Goal: Information Seeking & Learning: Learn about a topic

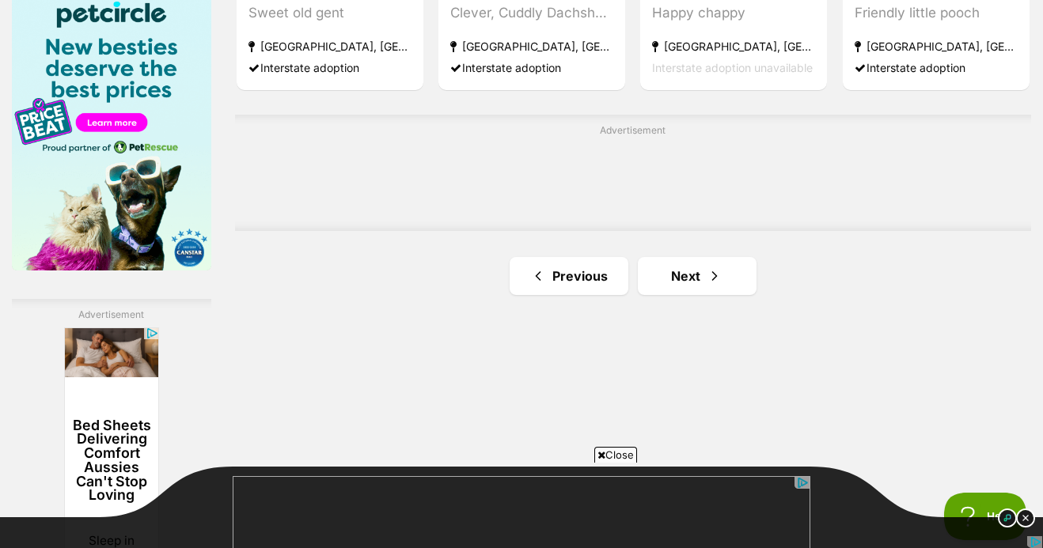
scroll to position [2496, 0]
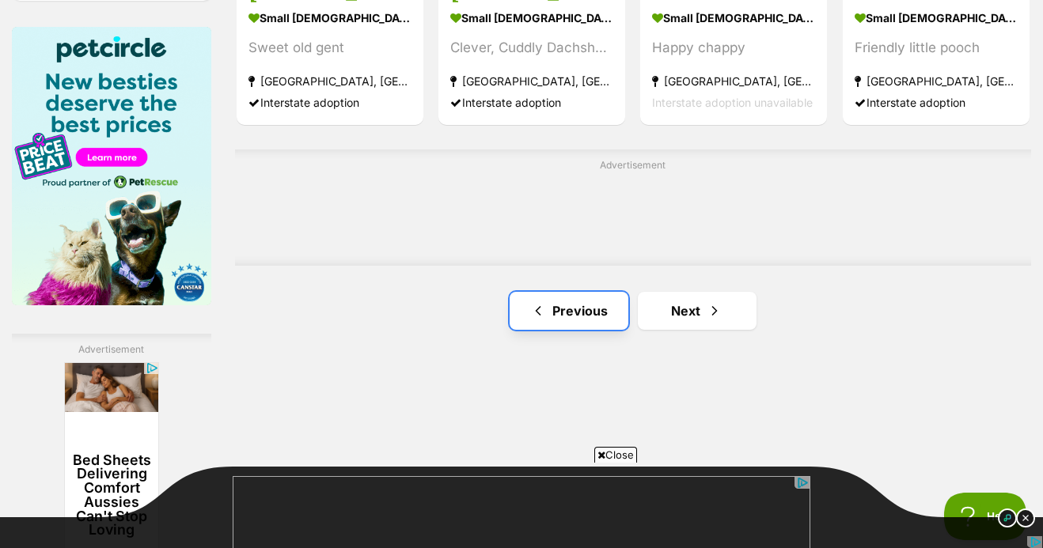
click at [545, 302] on link "Previous" at bounding box center [569, 311] width 119 height 38
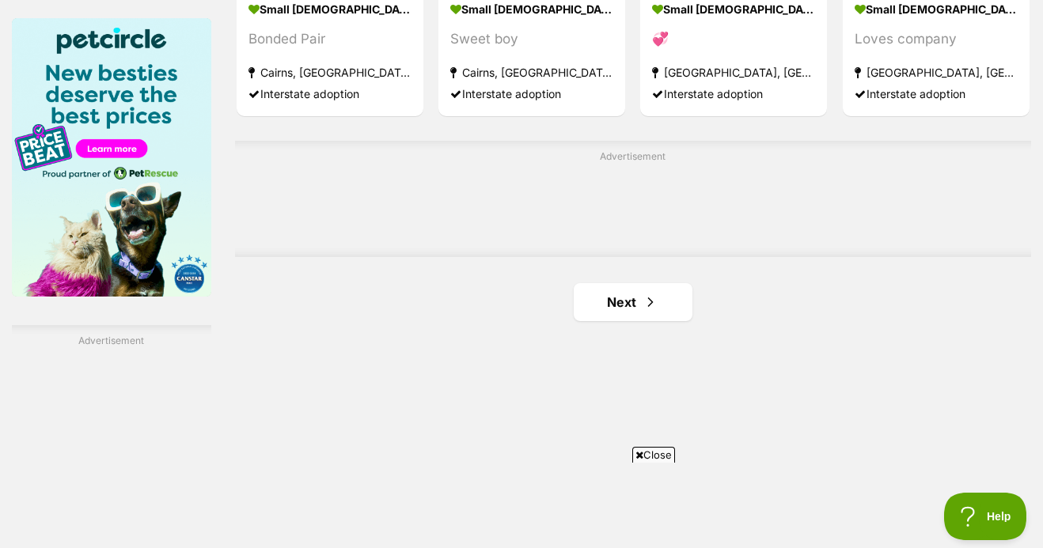
scroll to position [2504, 0]
click at [638, 317] on link "Next" at bounding box center [633, 303] width 119 height 38
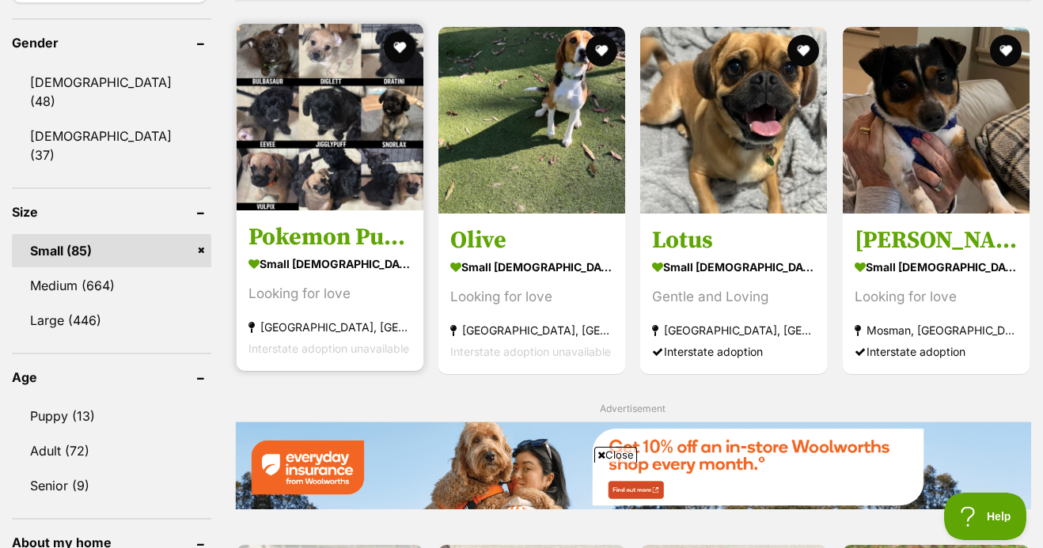
click at [381, 159] on img at bounding box center [330, 117] width 187 height 187
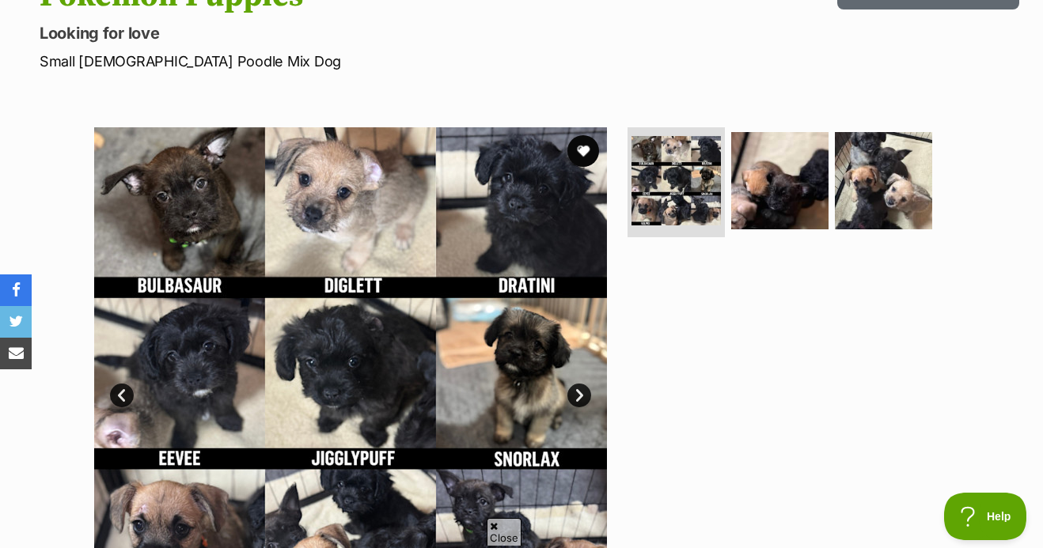
scroll to position [203, 0]
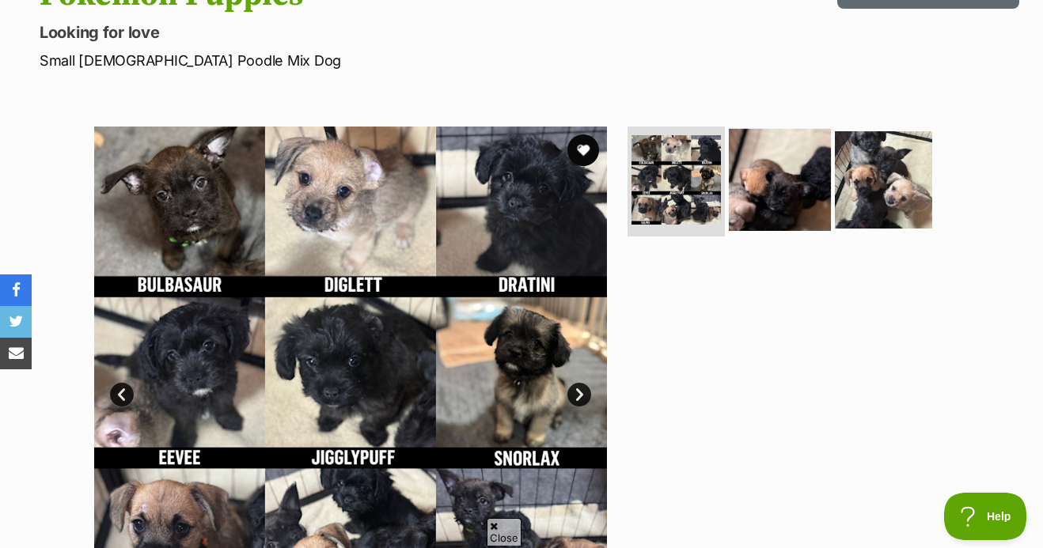
click at [750, 191] on img at bounding box center [780, 179] width 102 height 102
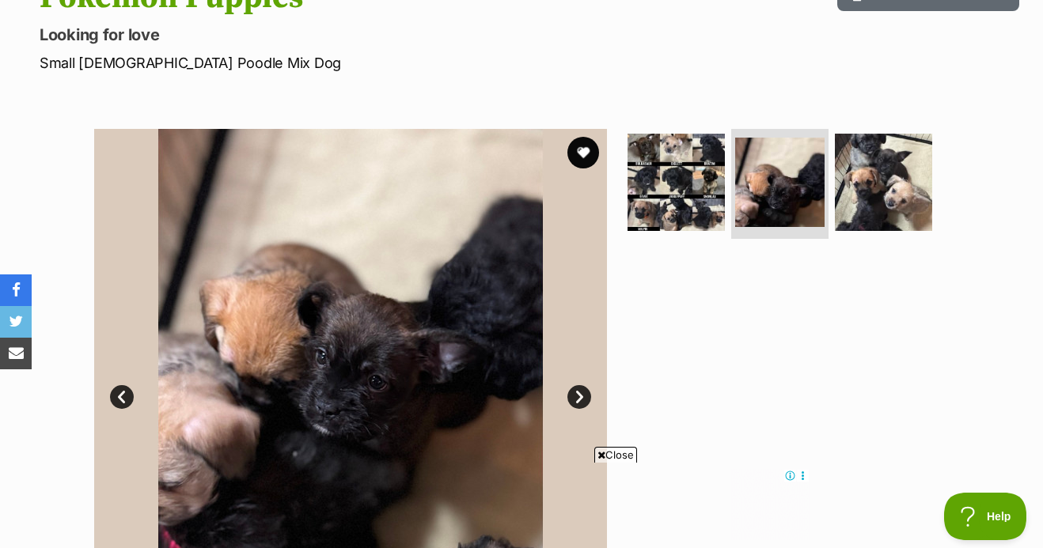
scroll to position [169, 0]
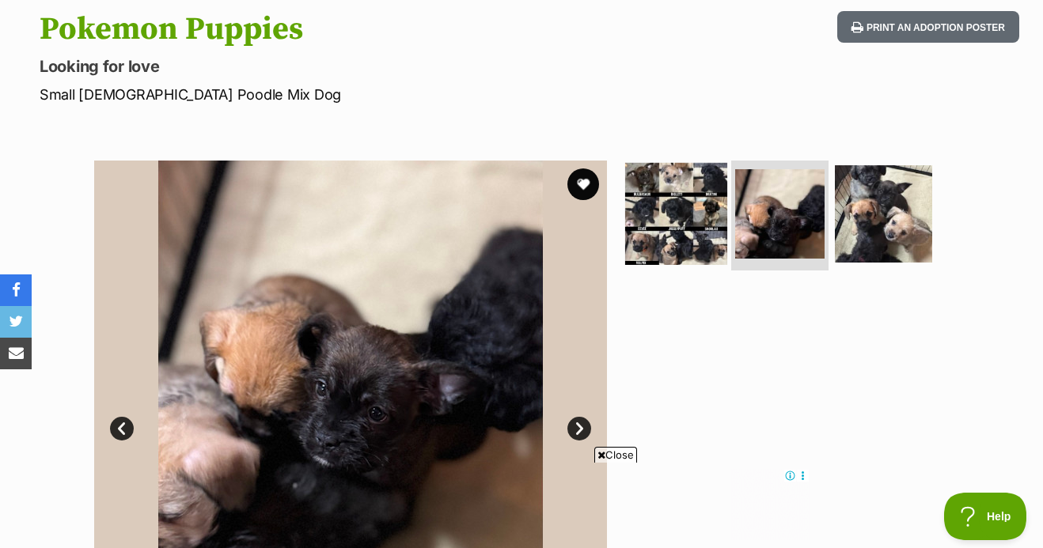
click at [653, 199] on img at bounding box center [676, 213] width 102 height 102
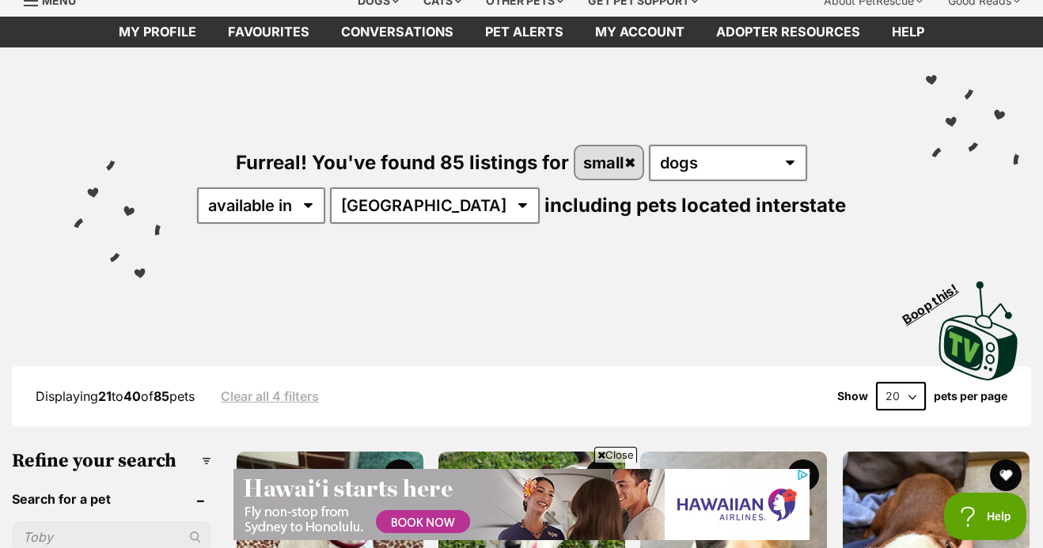
scroll to position [78, 0]
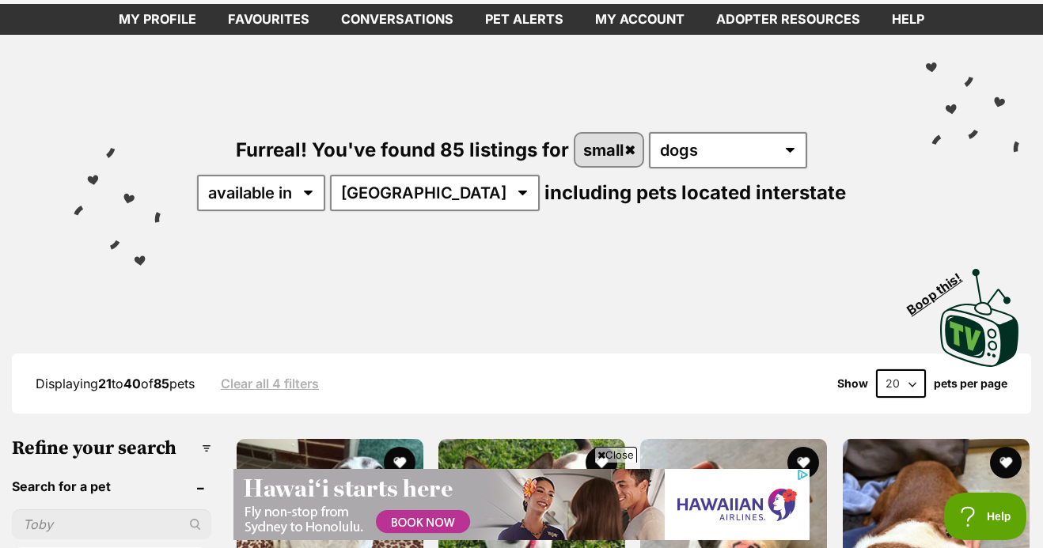
click at [896, 388] on select "20 40 60" at bounding box center [901, 383] width 50 height 28
select select "60"
click at [876, 370] on select "20 40 60" at bounding box center [901, 383] width 50 height 28
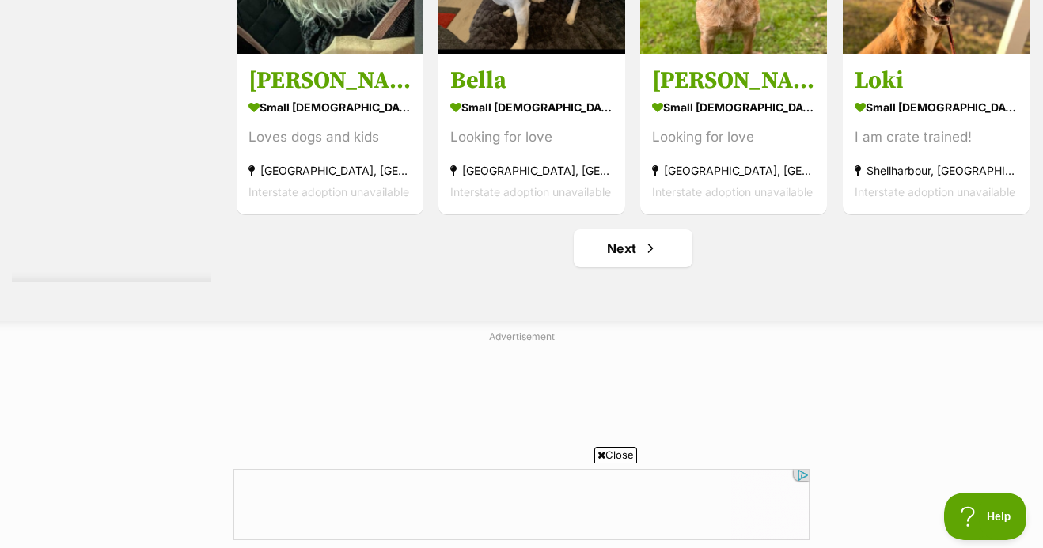
scroll to position [7140, 0]
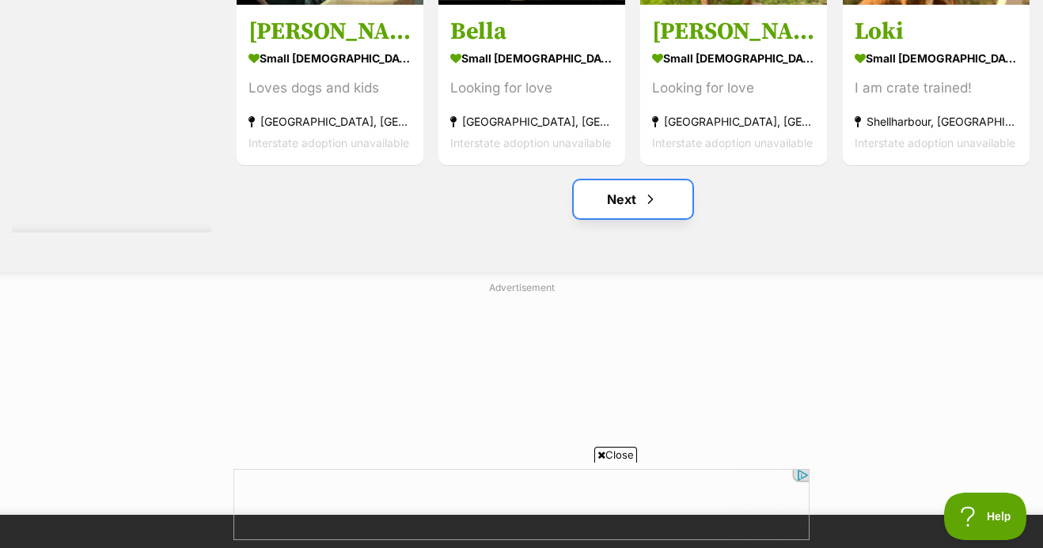
click at [635, 203] on link "Next" at bounding box center [633, 199] width 119 height 38
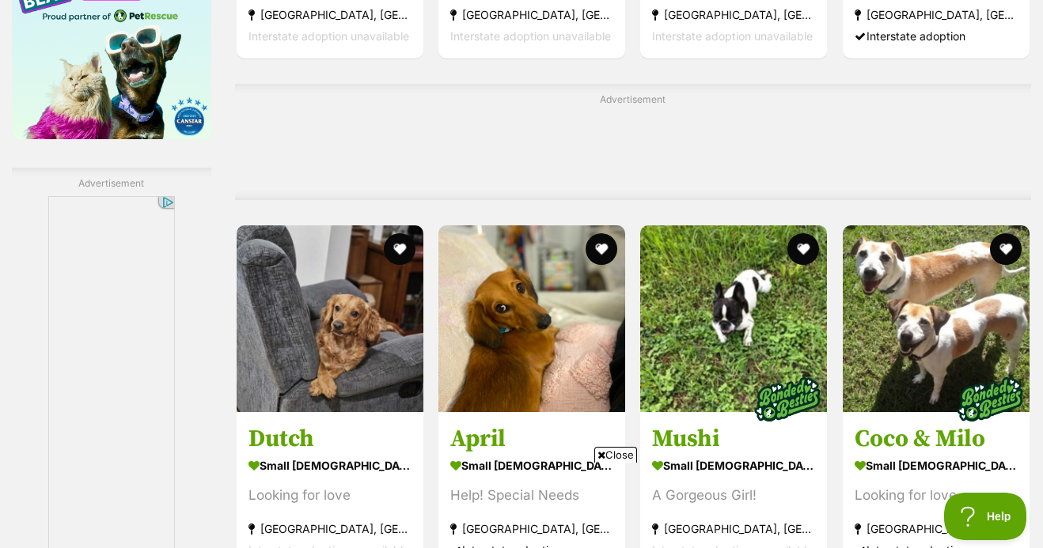
scroll to position [3721, 0]
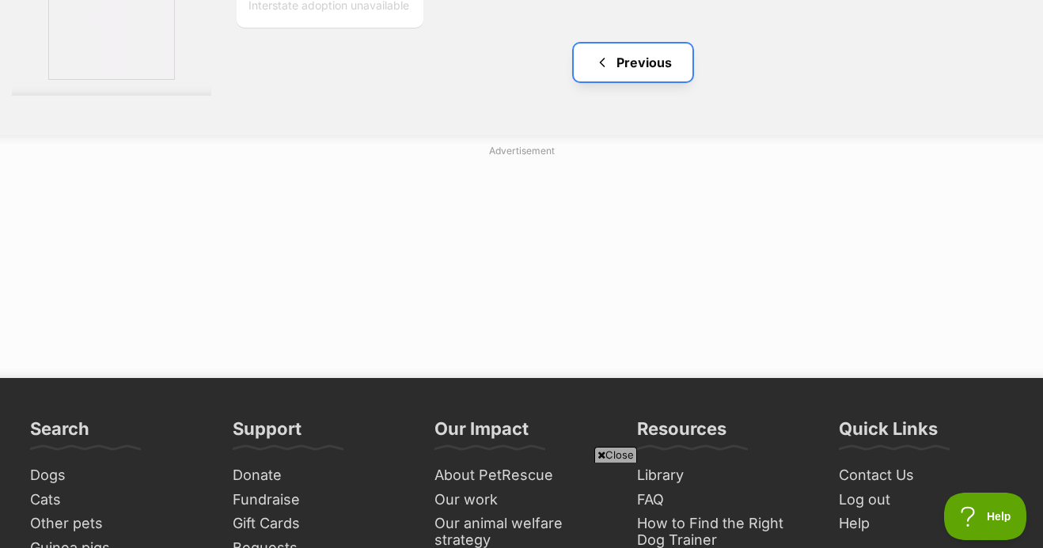
click at [636, 66] on link "Previous" at bounding box center [633, 63] width 119 height 38
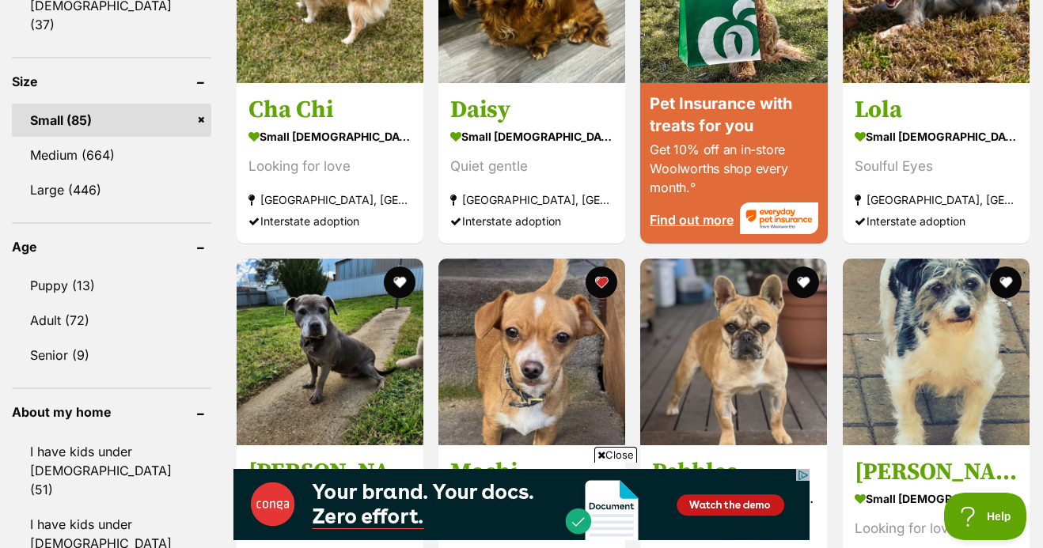
scroll to position [1761, 0]
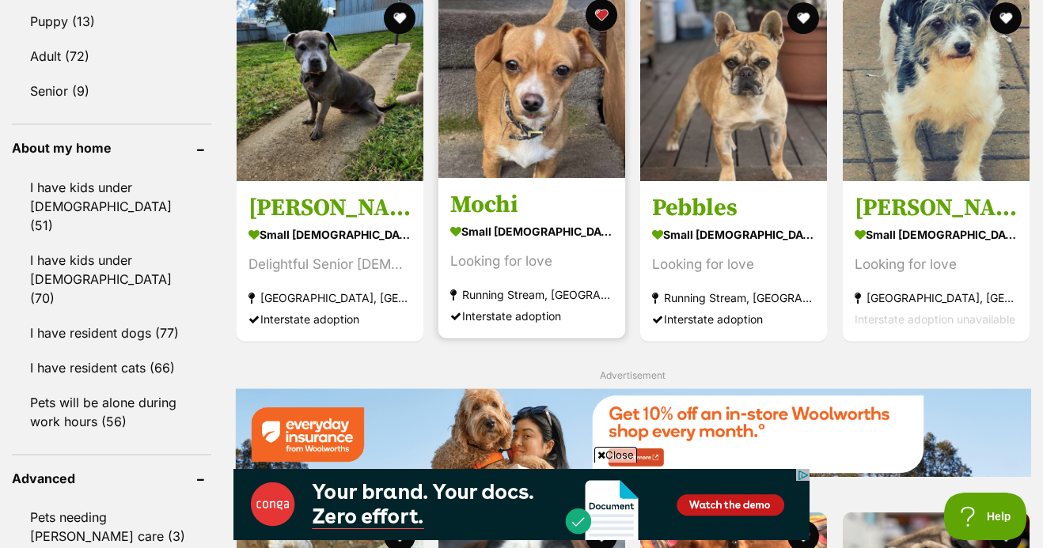
click at [538, 116] on img at bounding box center [531, 84] width 187 height 187
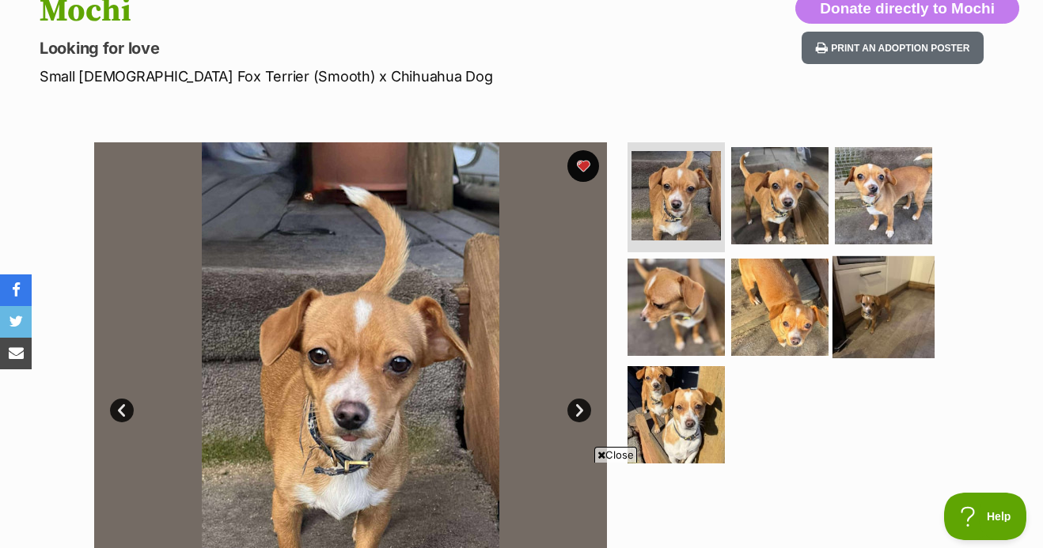
click at [865, 305] on img at bounding box center [883, 307] width 102 height 102
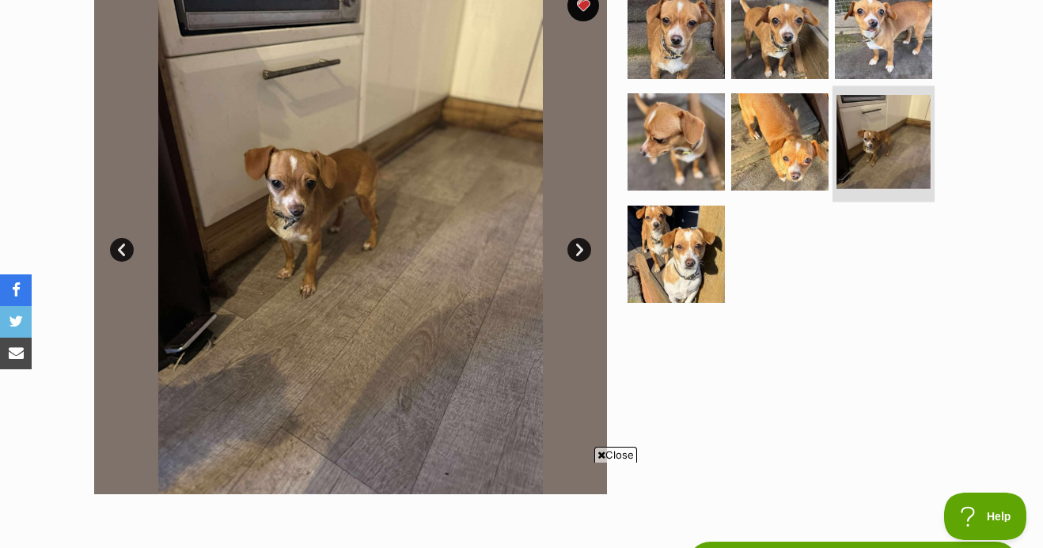
scroll to position [348, 0]
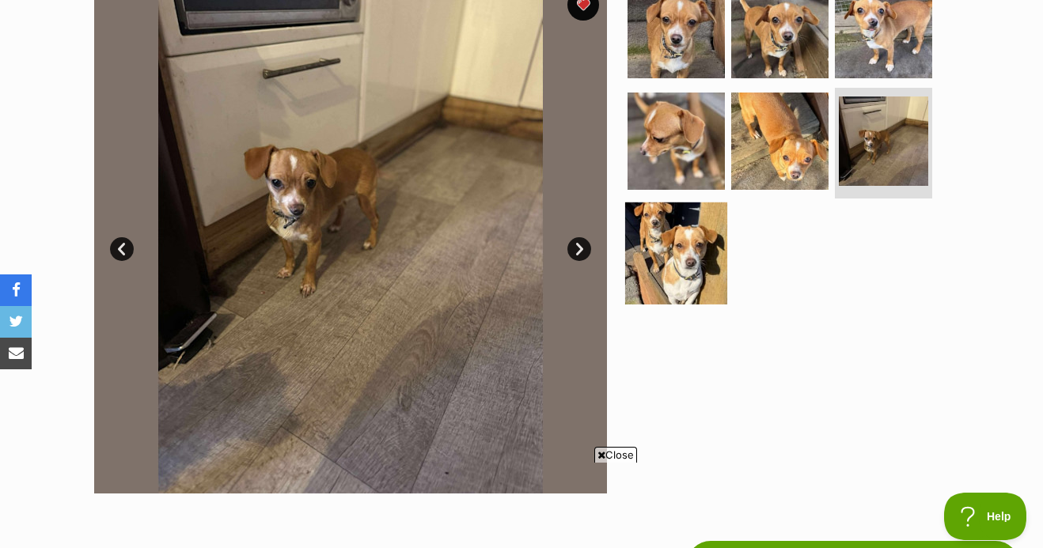
click at [647, 269] on img at bounding box center [676, 254] width 102 height 102
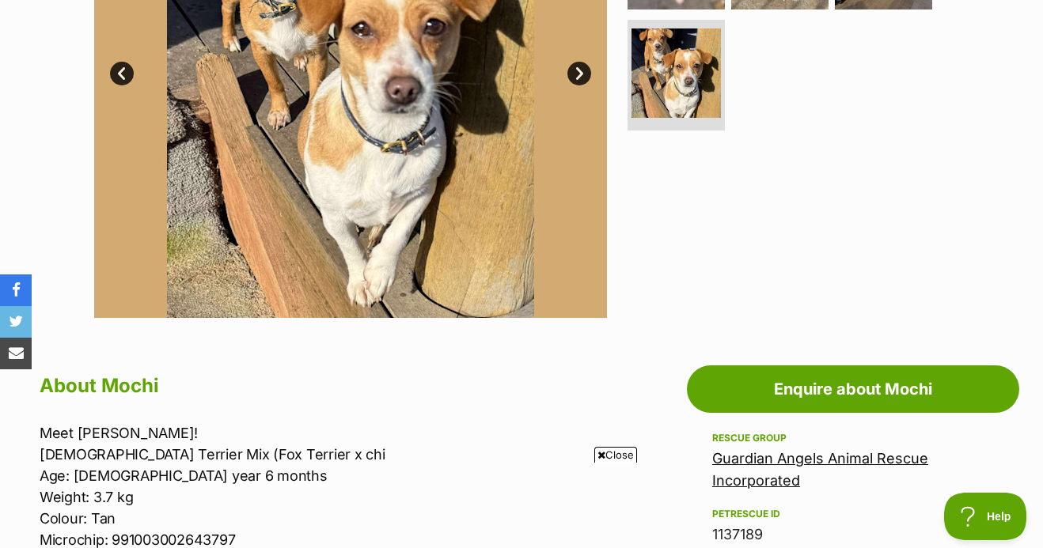
scroll to position [0, 0]
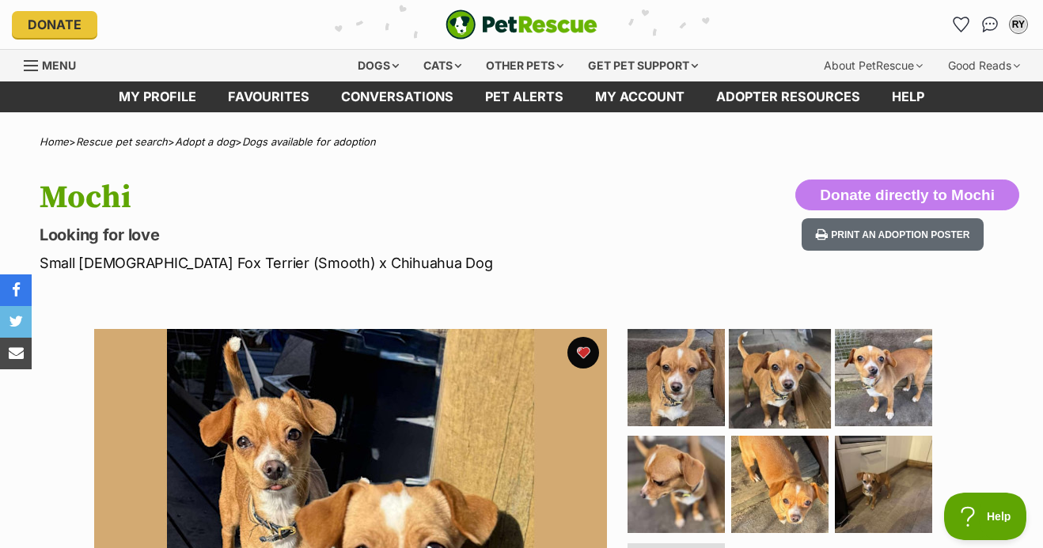
click at [751, 352] on img at bounding box center [780, 377] width 102 height 102
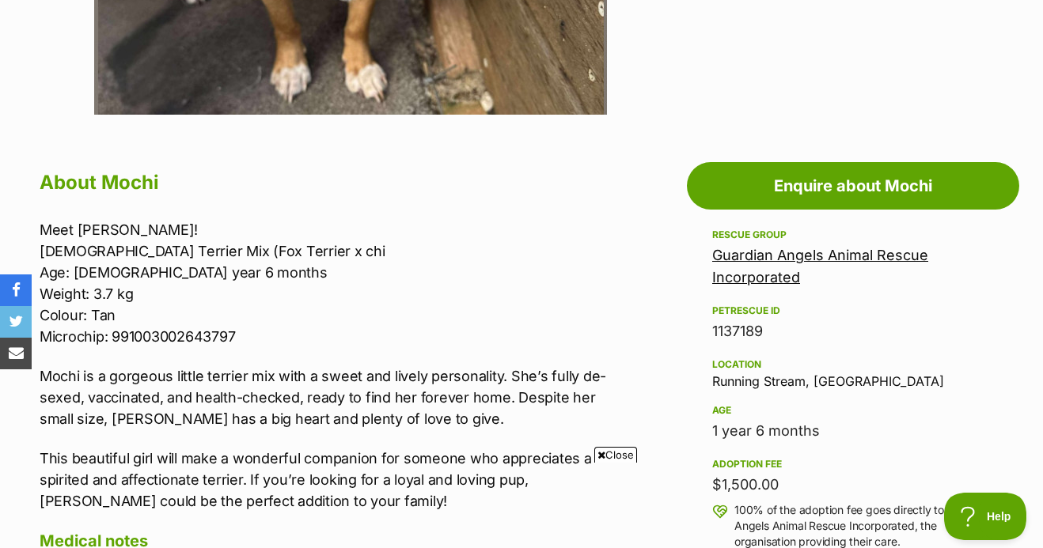
scroll to position [164, 0]
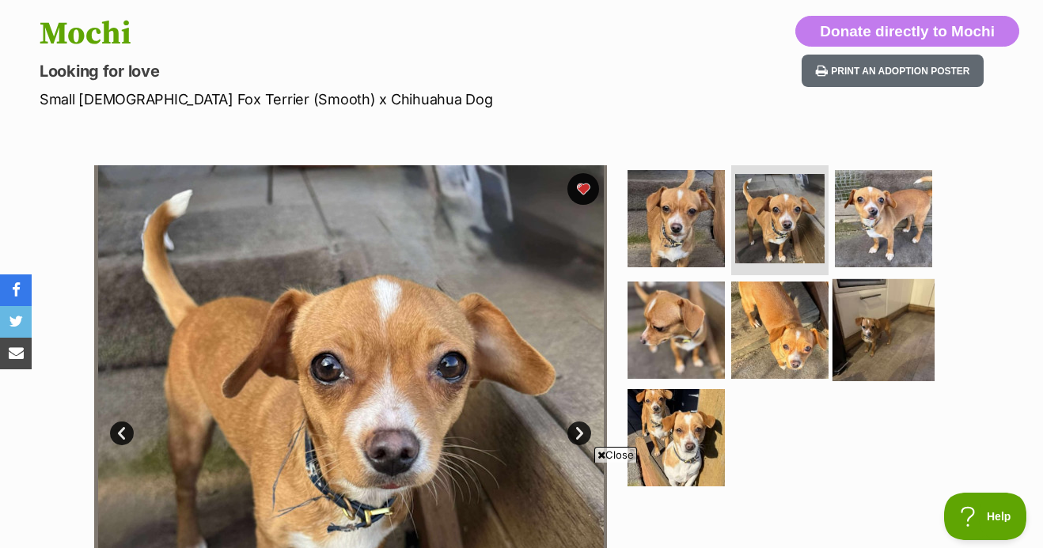
click at [905, 312] on img at bounding box center [883, 330] width 102 height 102
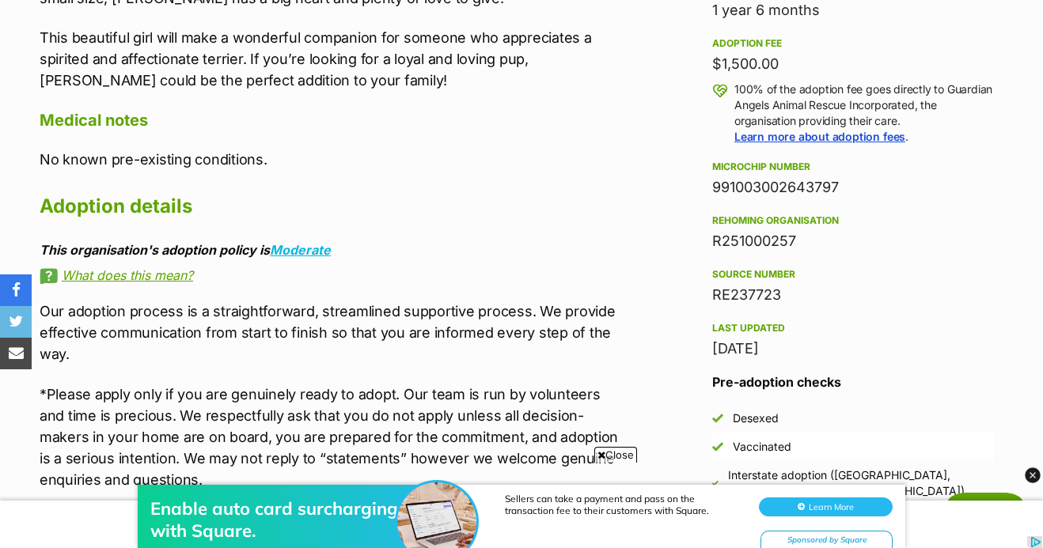
scroll to position [0, 0]
